Goal: Obtain resource: Obtain resource

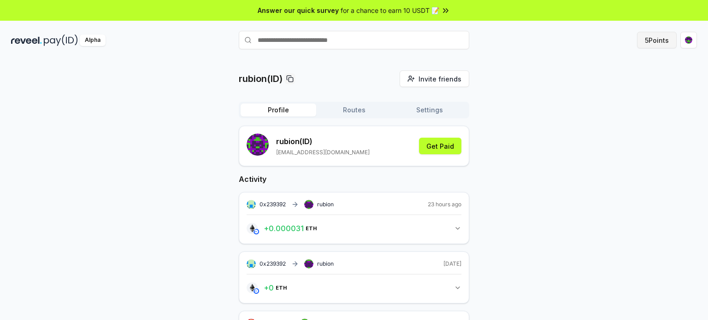
click at [654, 36] on button "5 Points" at bounding box center [657, 40] width 40 height 17
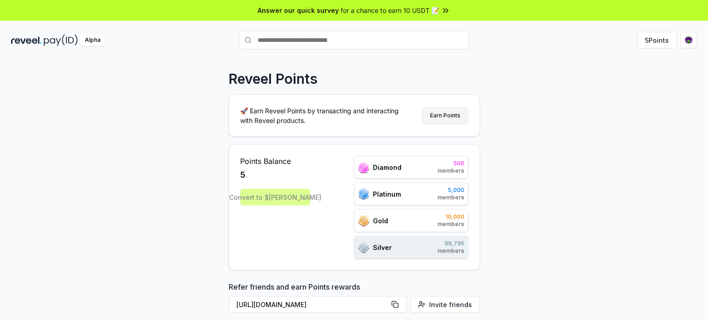
click at [441, 114] on button "Earn Points" at bounding box center [445, 115] width 46 height 17
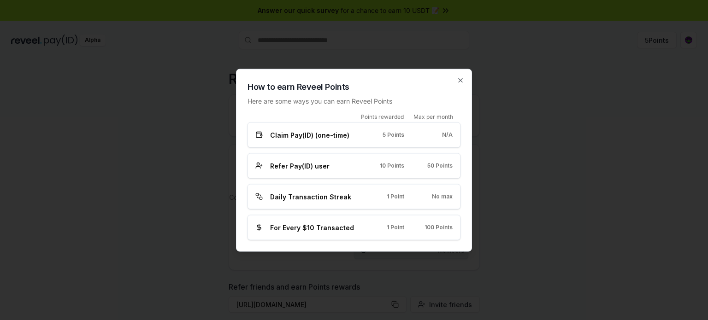
click at [365, 193] on div "Daily Transaction Streak 1 Point No max" at bounding box center [353, 197] width 197 height 10
